Goal: Information Seeking & Learning: Learn about a topic

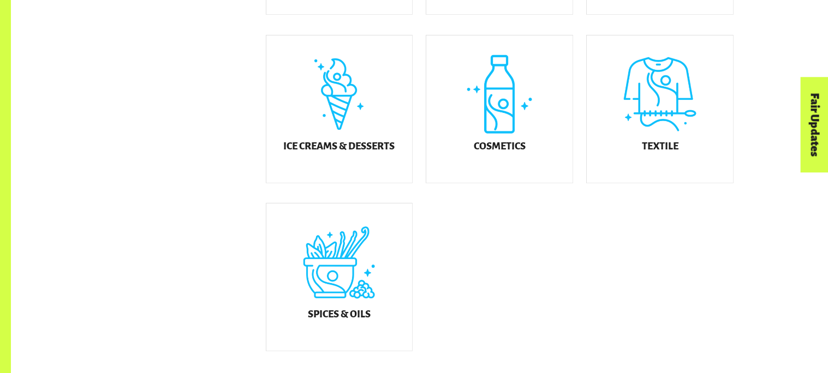
scroll to position [666, 0]
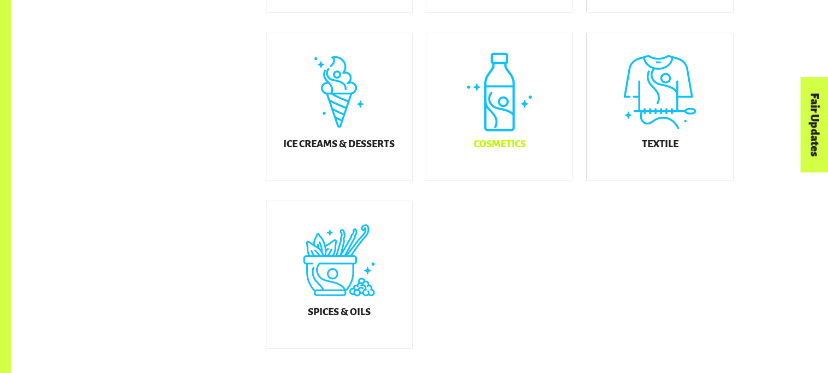
click at [467, 126] on div "Cosmetics" at bounding box center [499, 106] width 146 height 147
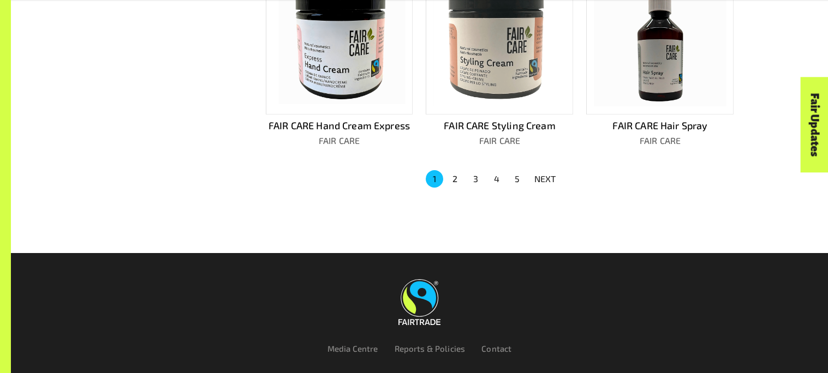
scroll to position [812, 0]
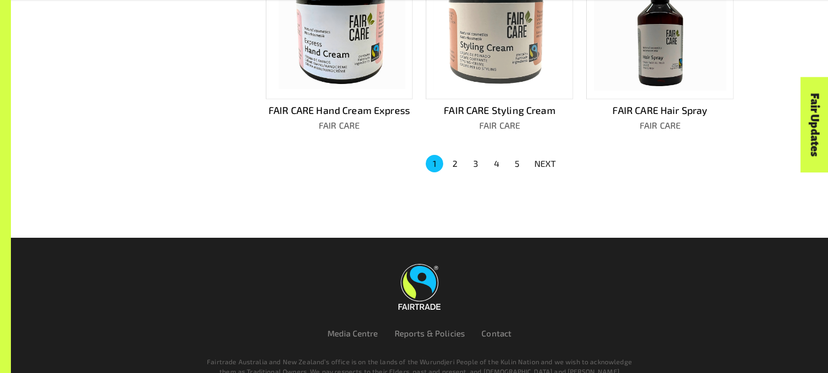
click at [454, 158] on button "2" at bounding box center [455, 163] width 17 height 17
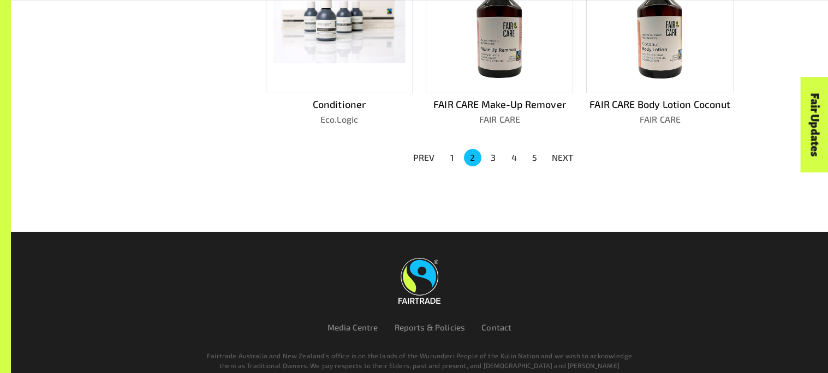
scroll to position [819, 0]
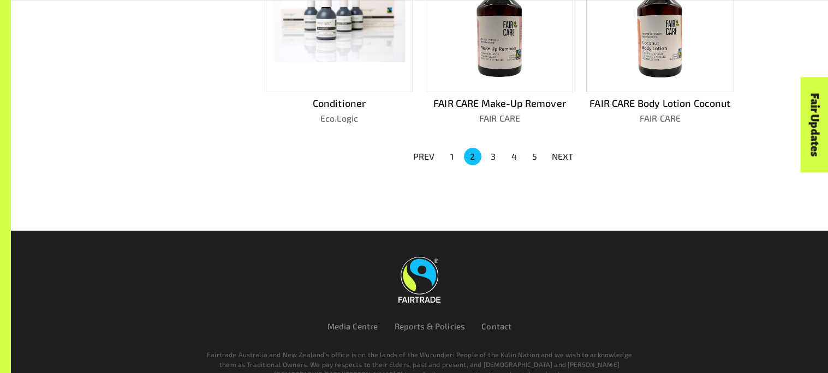
click at [493, 149] on button "3" at bounding box center [493, 156] width 17 height 17
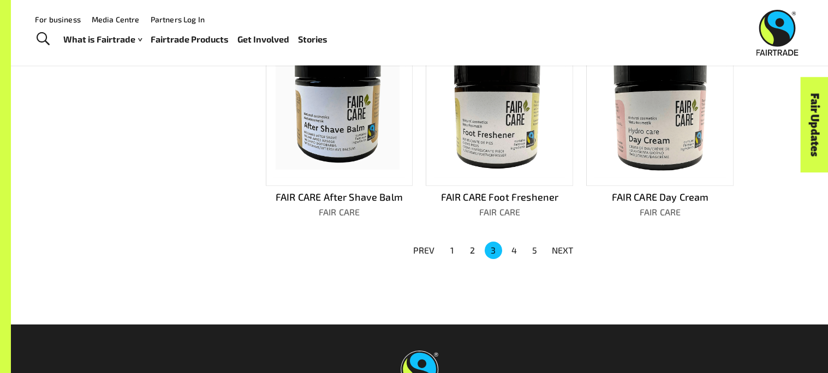
scroll to position [726, 0]
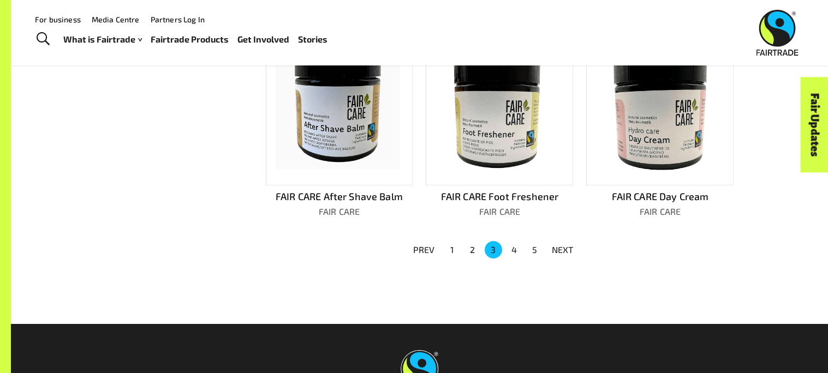
click at [515, 241] on button "4" at bounding box center [514, 249] width 17 height 17
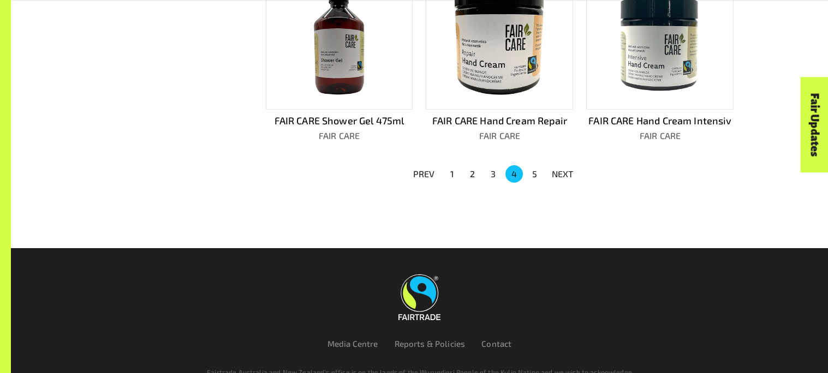
scroll to position [818, 0]
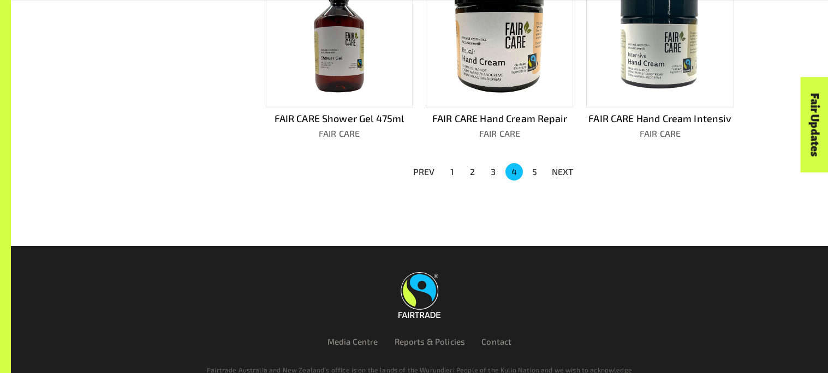
click at [526, 163] on li "5" at bounding box center [535, 171] width 21 height 17
click at [530, 163] on button "5" at bounding box center [534, 171] width 17 height 17
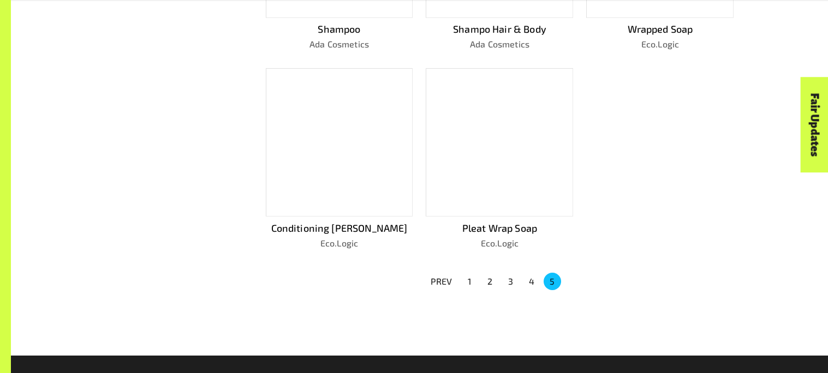
scroll to position [512, 0]
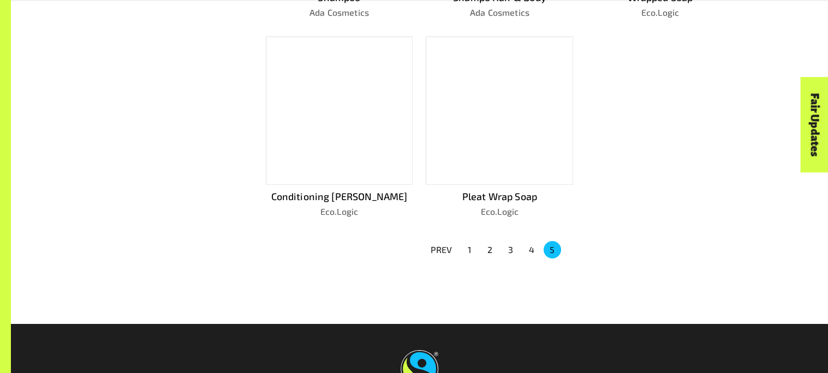
click at [472, 246] on button "1" at bounding box center [469, 249] width 17 height 17
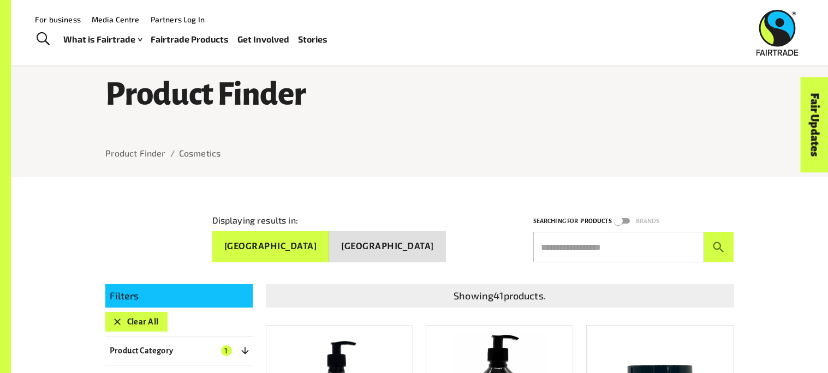
scroll to position [23, 0]
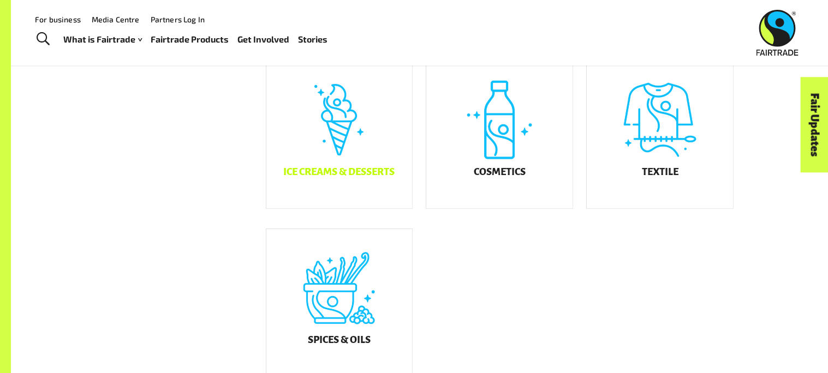
scroll to position [635, 0]
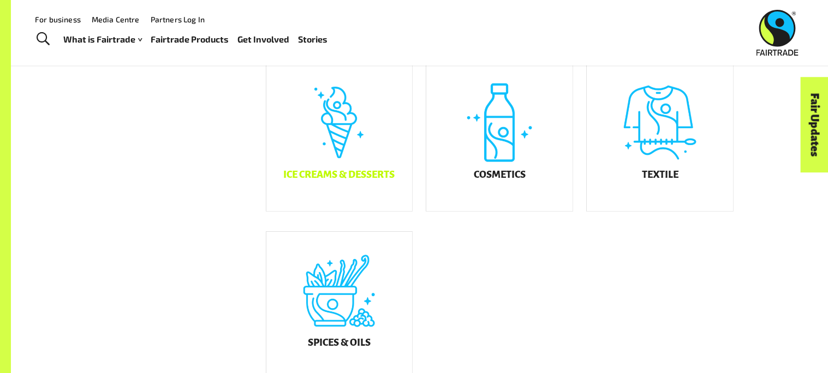
click at [328, 161] on div "Ice Creams & Desserts" at bounding box center [339, 137] width 146 height 147
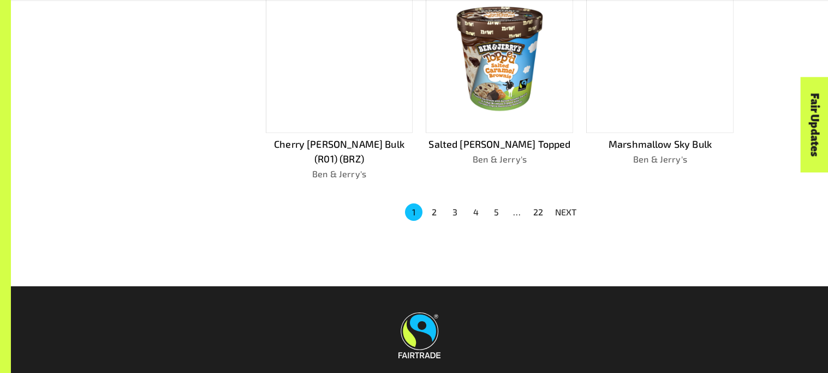
scroll to position [793, 0]
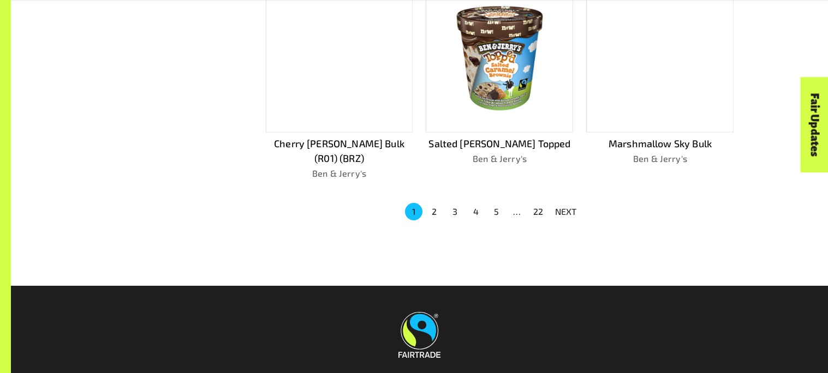
click at [433, 203] on button "2" at bounding box center [434, 211] width 17 height 17
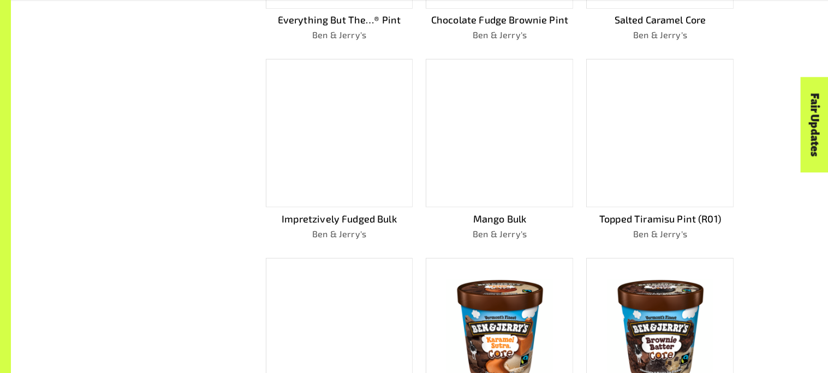
scroll to position [857, 0]
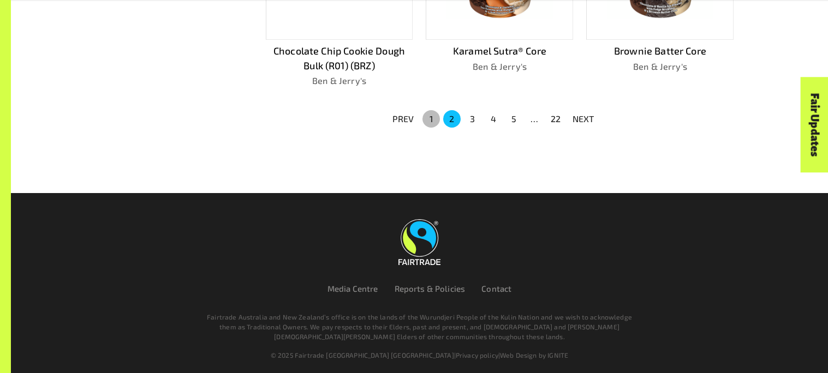
click at [433, 116] on button "1" at bounding box center [431, 118] width 17 height 17
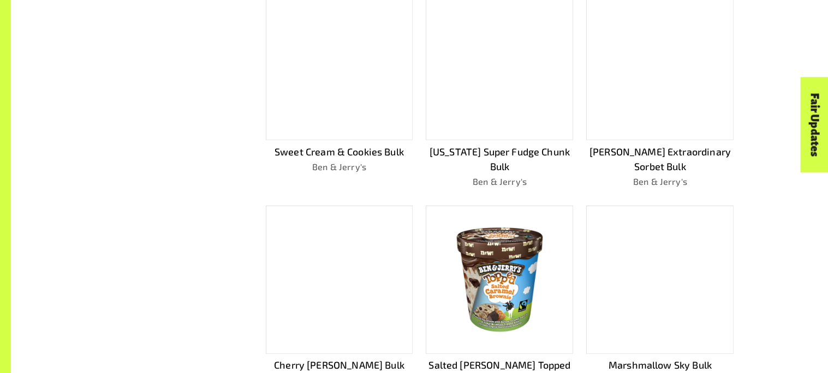
scroll to position [580, 0]
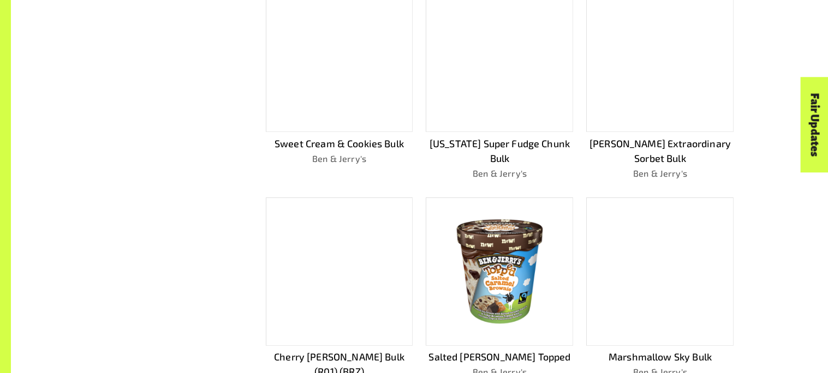
click at [607, 63] on div at bounding box center [659, 58] width 147 height 148
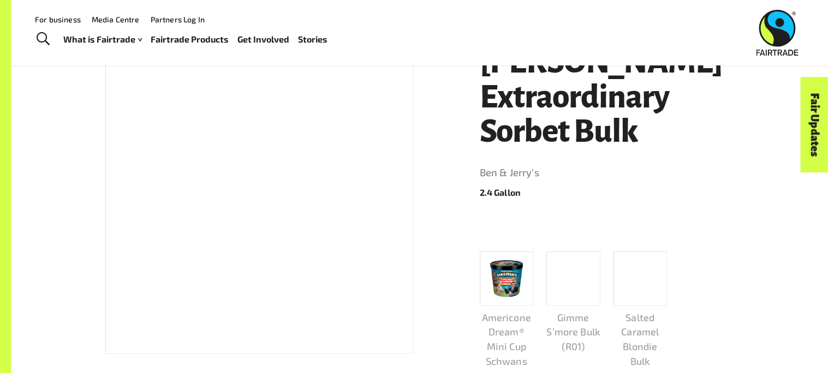
scroll to position [201, 0]
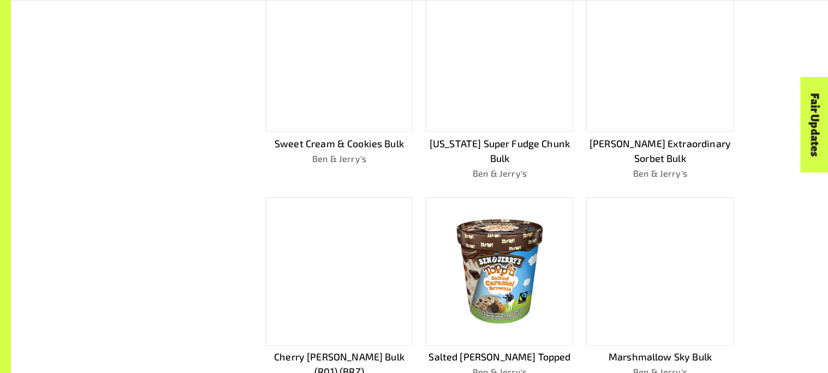
scroll to position [871, 0]
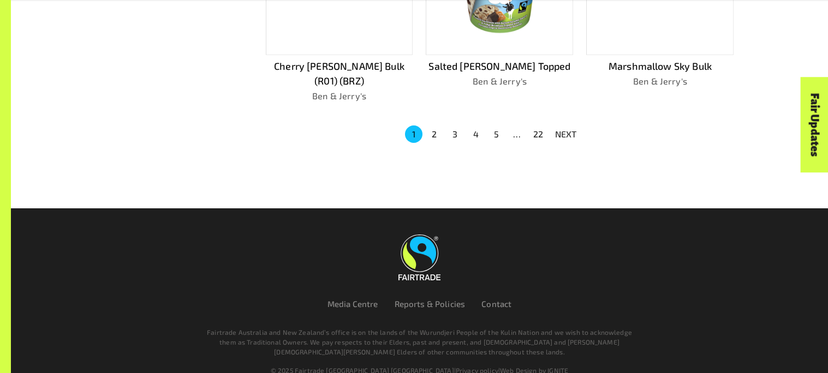
click at [435, 126] on button "2" at bounding box center [434, 134] width 17 height 17
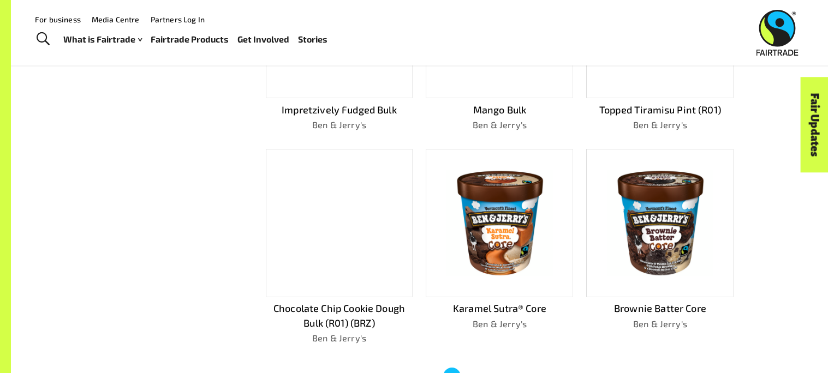
scroll to position [597, 0]
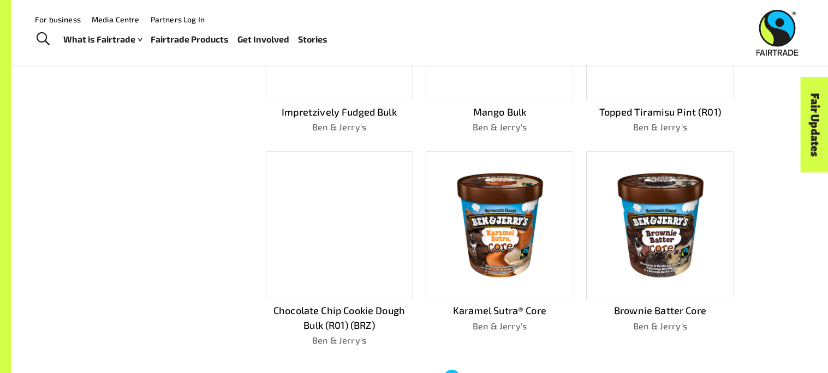
click at [378, 197] on div at bounding box center [339, 225] width 147 height 148
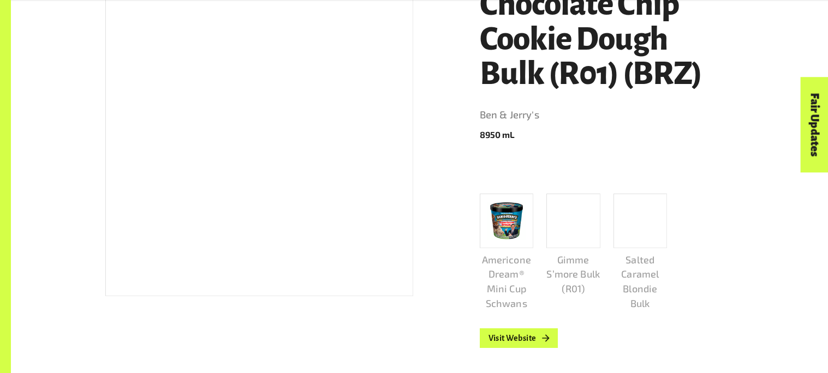
scroll to position [265, 0]
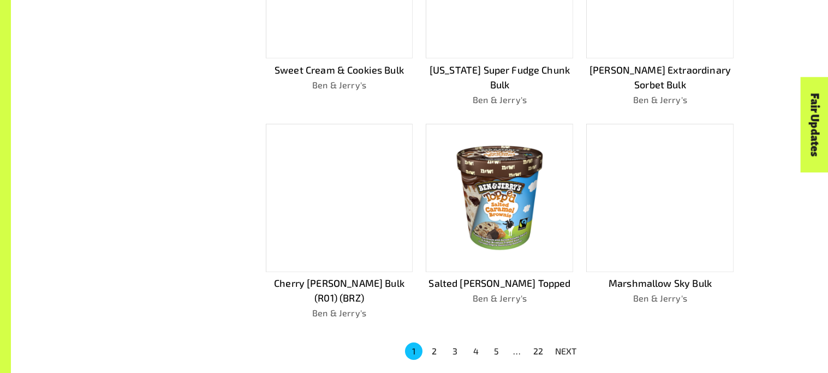
scroll to position [655, 0]
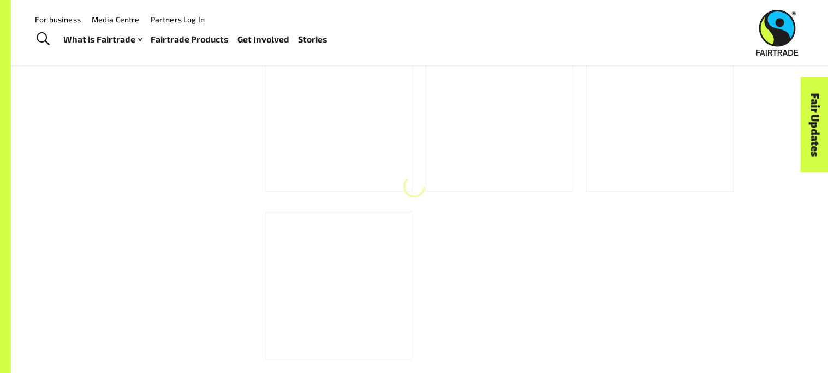
scroll to position [635, 0]
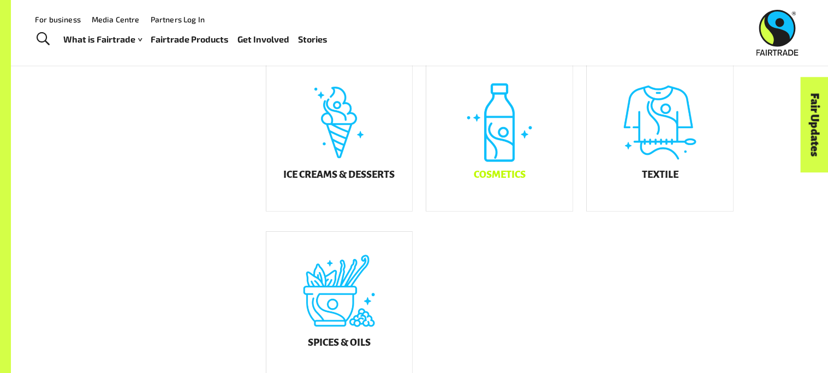
click at [494, 170] on div "Cosmetics" at bounding box center [499, 137] width 146 height 147
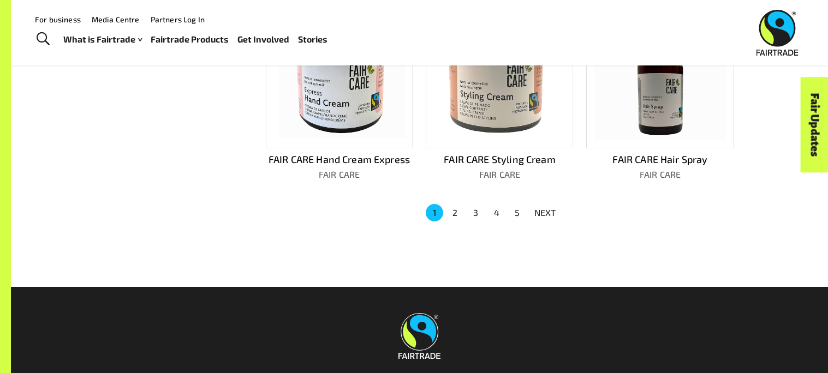
scroll to position [770, 0]
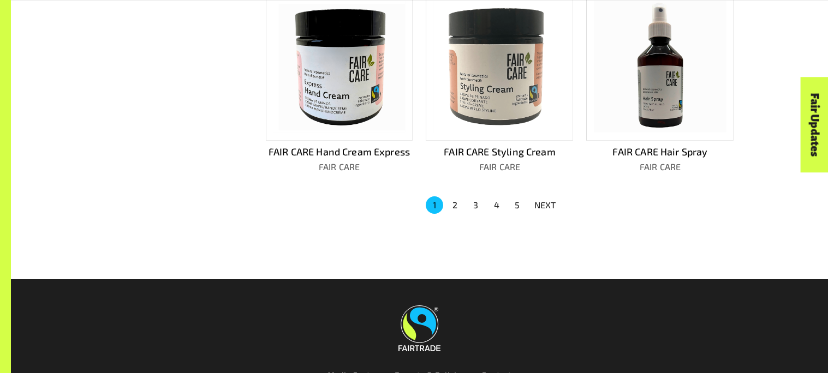
click at [460, 197] on button "2" at bounding box center [455, 205] width 17 height 17
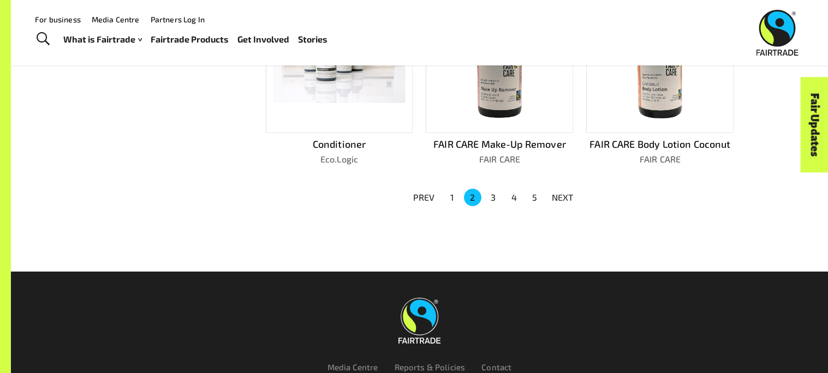
scroll to position [768, 0]
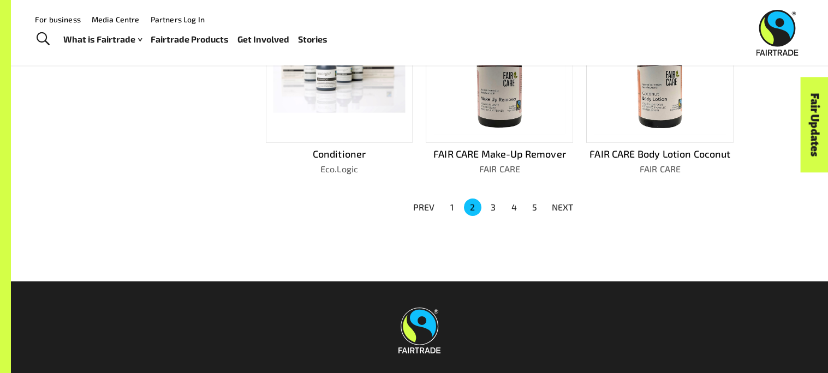
click at [620, 100] on img at bounding box center [661, 69] width 132 height 132
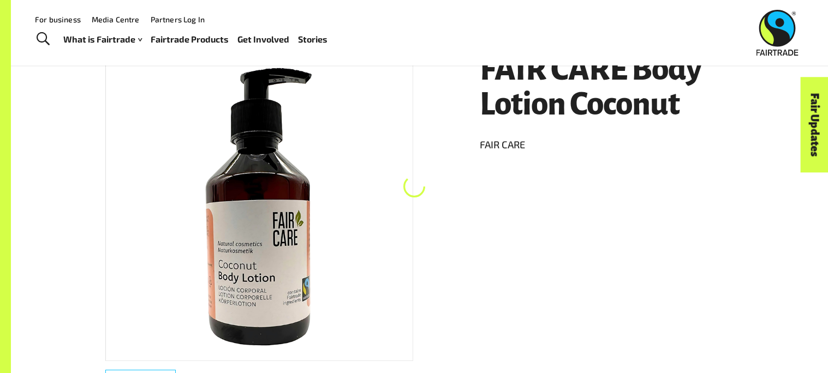
scroll to position [187, 0]
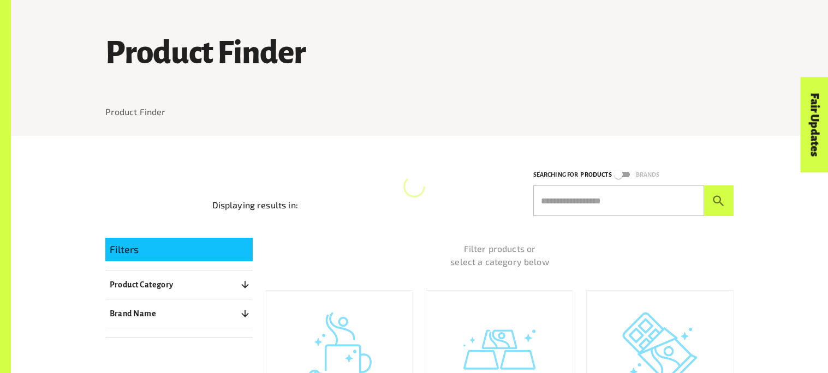
scroll to position [573, 0]
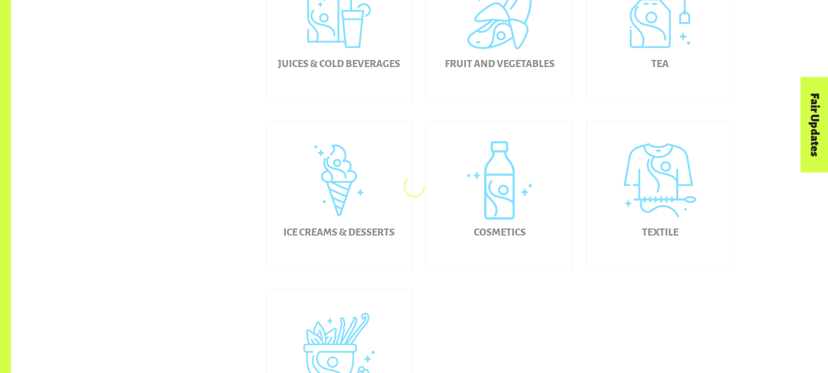
click at [504, 186] on div "Cosmetics" at bounding box center [499, 195] width 146 height 147
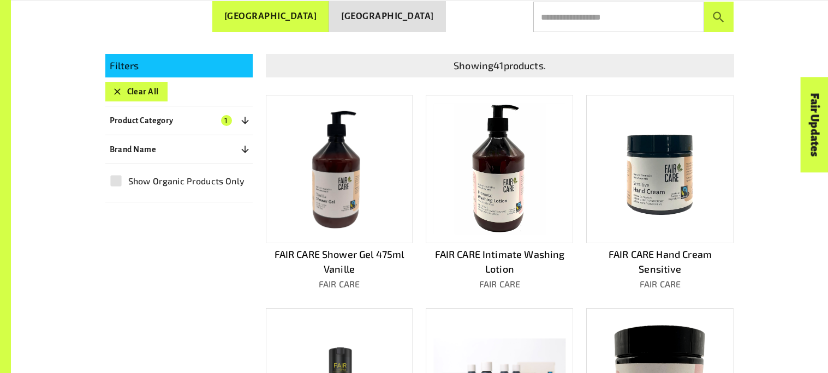
scroll to position [257, 0]
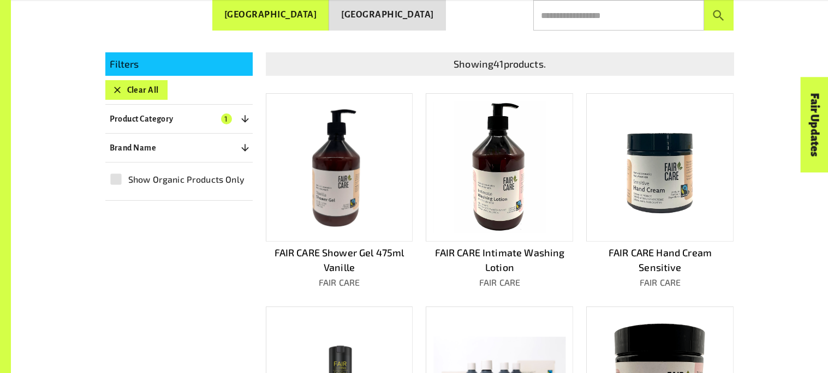
click at [338, 205] on img at bounding box center [340, 168] width 132 height 132
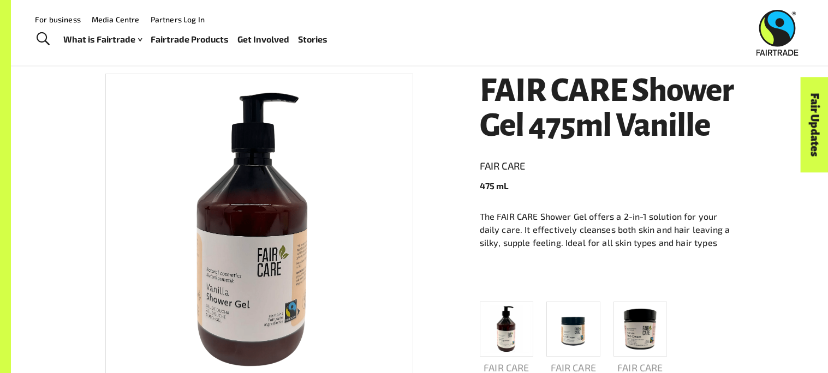
scroll to position [176, 0]
